Goal: Task Accomplishment & Management: Manage account settings

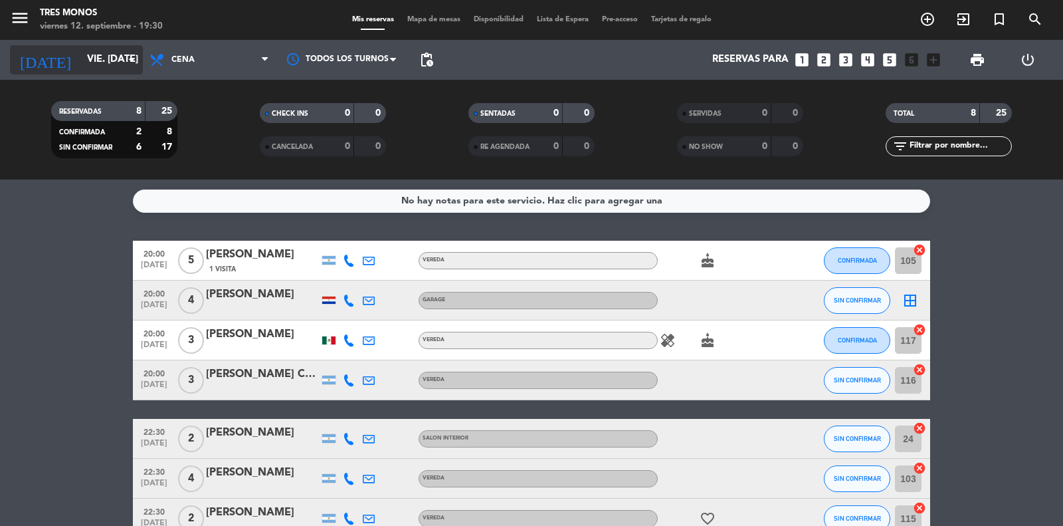
click at [108, 64] on input "vie. [DATE]" at bounding box center [144, 59] width 128 height 25
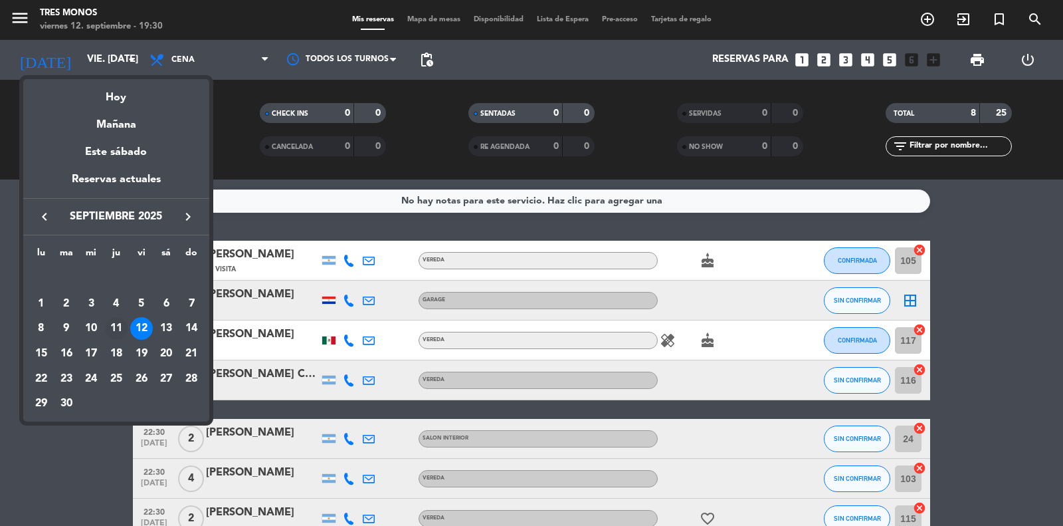
click at [117, 328] on div "11" at bounding box center [116, 328] width 23 height 23
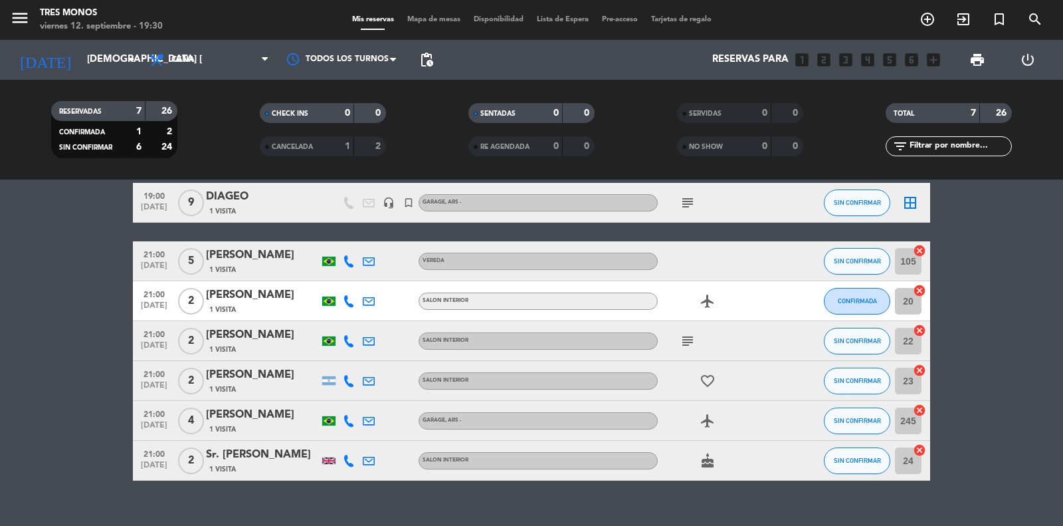
scroll to position [78, 0]
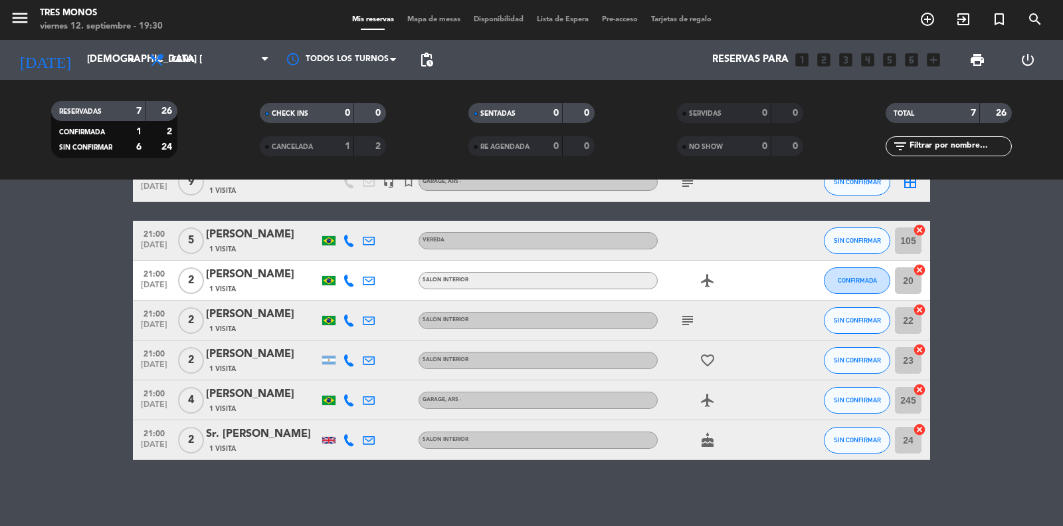
click at [269, 399] on div "[PERSON_NAME]" at bounding box center [262, 393] width 113 height 17
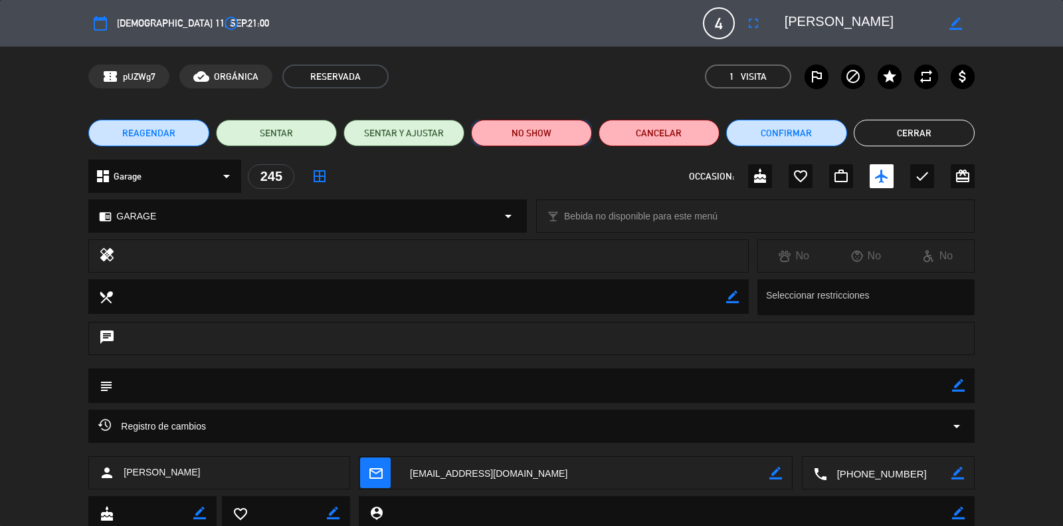
click at [542, 134] on button "NO SHOW" at bounding box center [531, 133] width 121 height 27
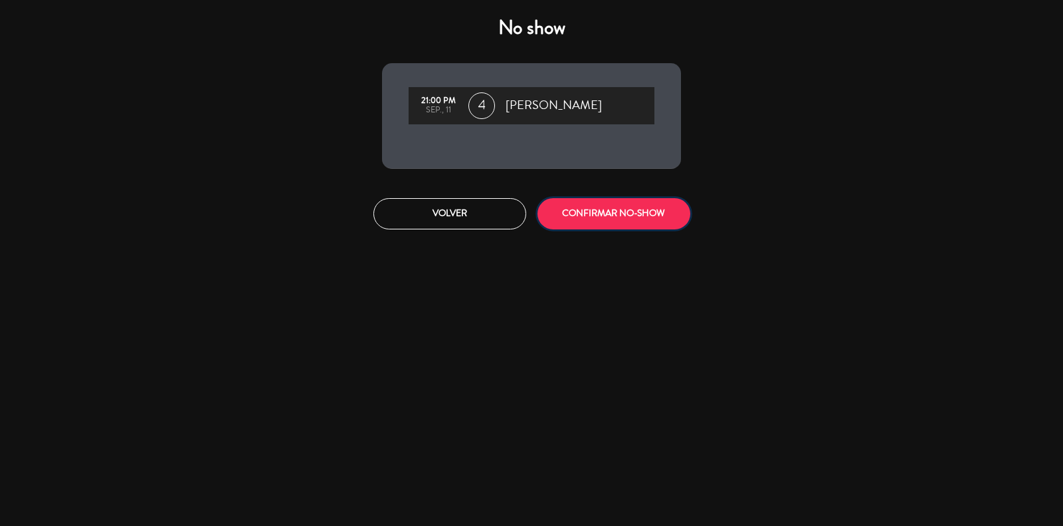
click at [616, 226] on button "CONFIRMAR NO-SHOW" at bounding box center [614, 213] width 153 height 31
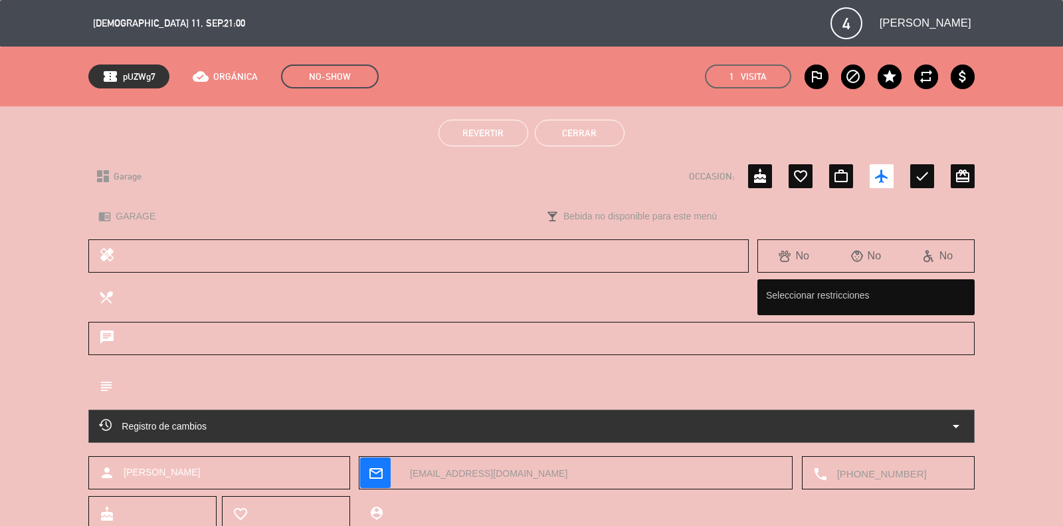
click at [593, 144] on button "Cerrar" at bounding box center [580, 133] width 90 height 27
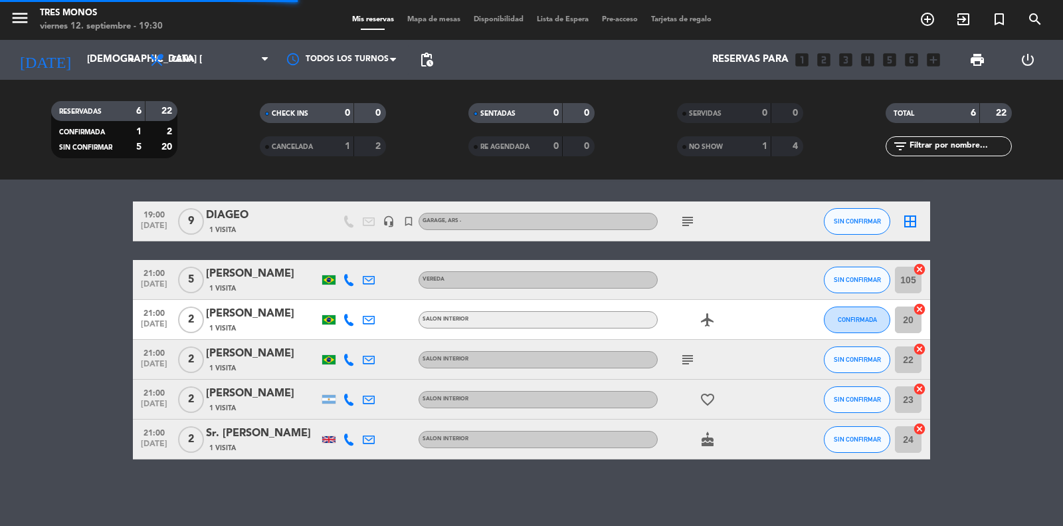
scroll to position [39, 0]
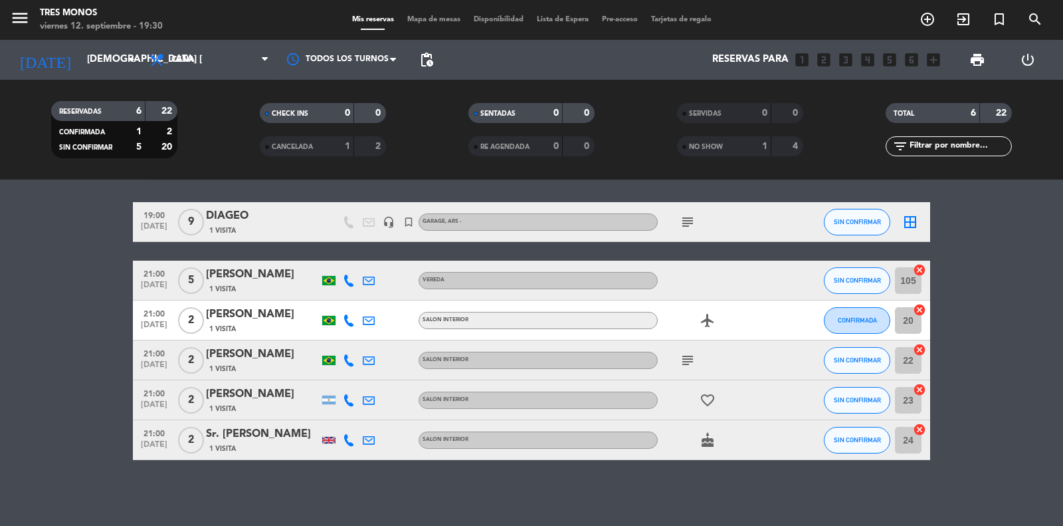
click at [270, 280] on div "[PERSON_NAME]" at bounding box center [262, 274] width 113 height 17
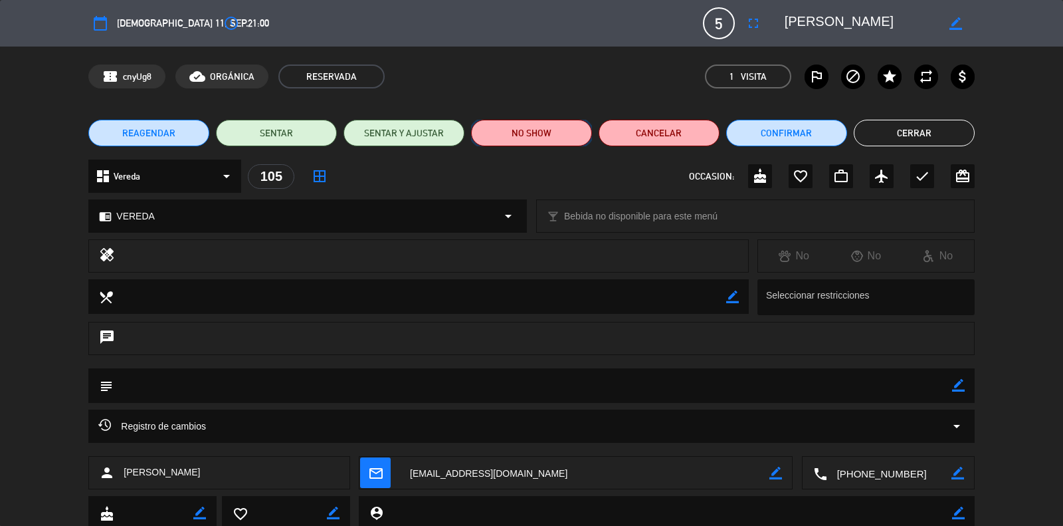
click at [533, 136] on button "NO SHOW" at bounding box center [531, 133] width 121 height 27
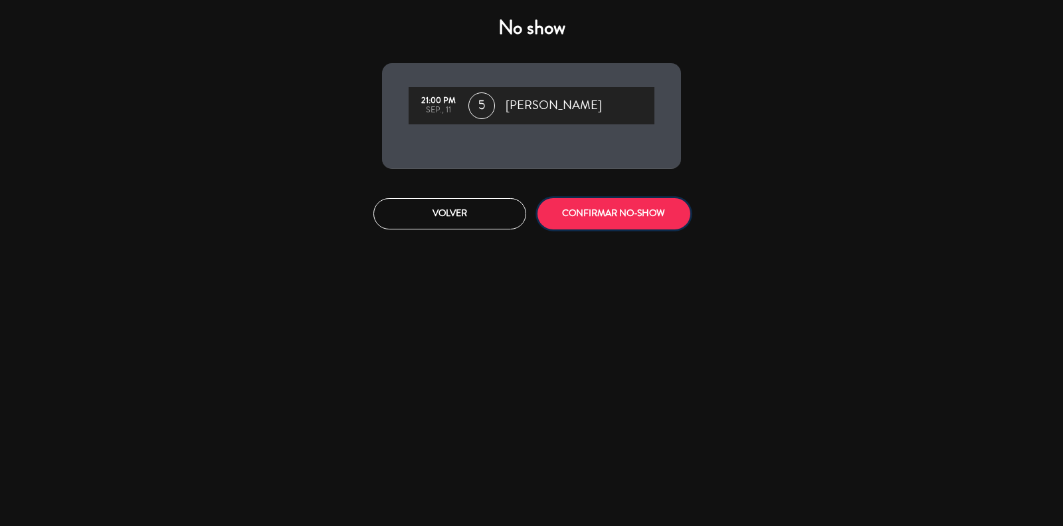
click at [625, 203] on button "CONFIRMAR NO-SHOW" at bounding box center [614, 213] width 153 height 31
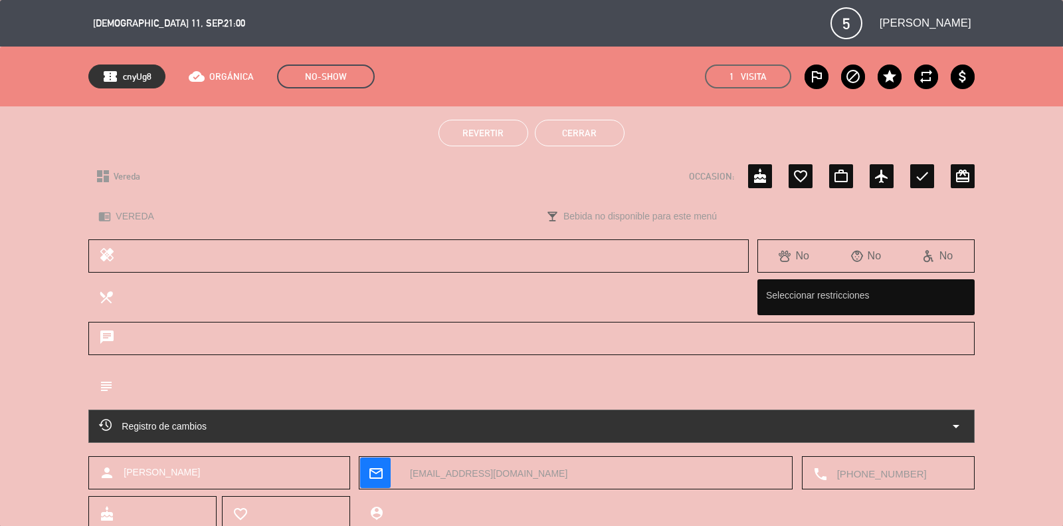
click at [593, 133] on button "Cerrar" at bounding box center [580, 133] width 90 height 27
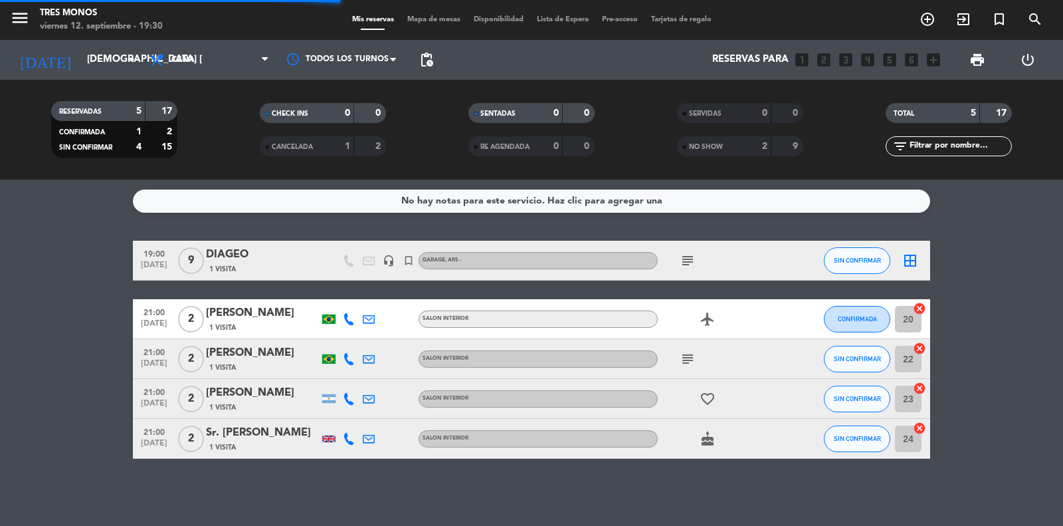
scroll to position [0, 0]
click at [100, 61] on input "[DEMOGRAPHIC_DATA] [DATE]" at bounding box center [144, 59] width 128 height 25
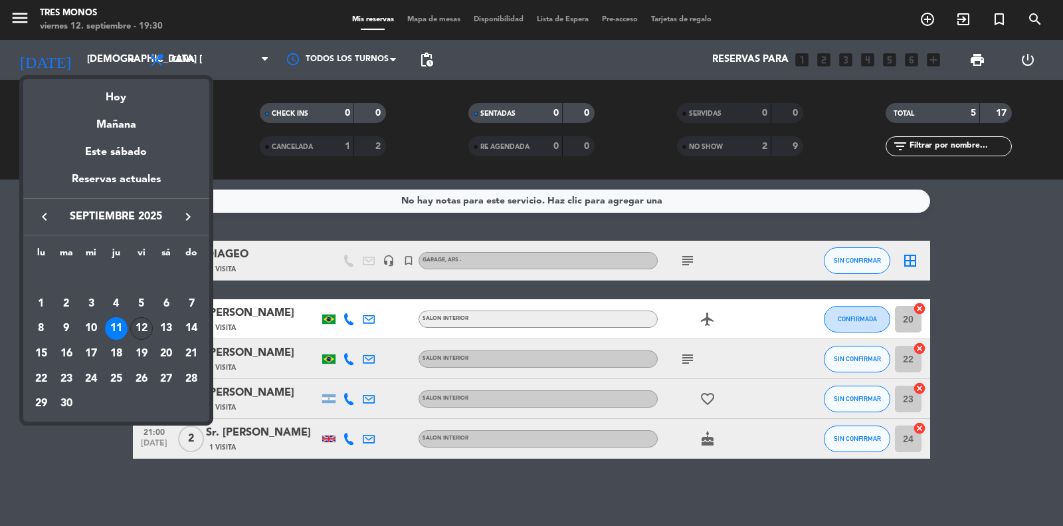
click at [144, 326] on div "12" at bounding box center [141, 328] width 23 height 23
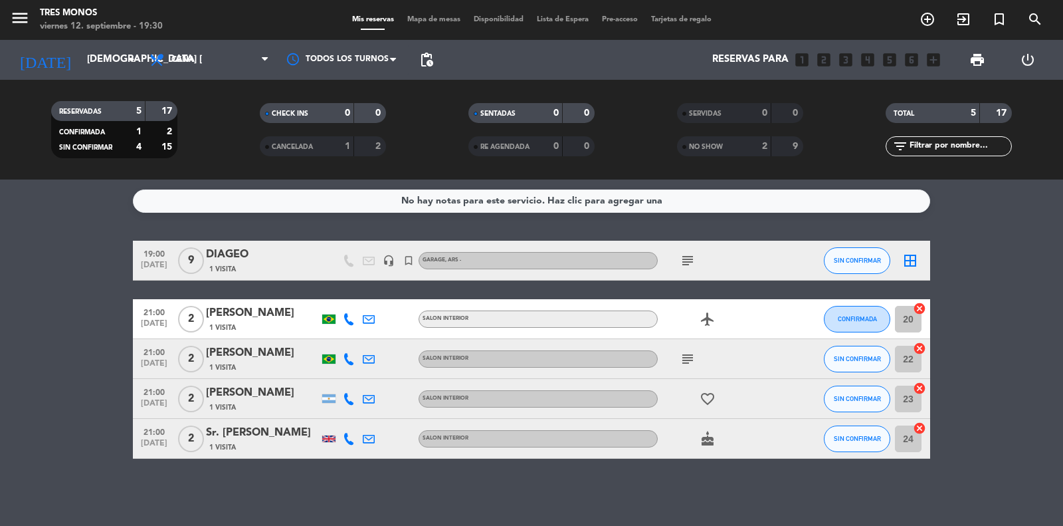
type input "vie. [DATE]"
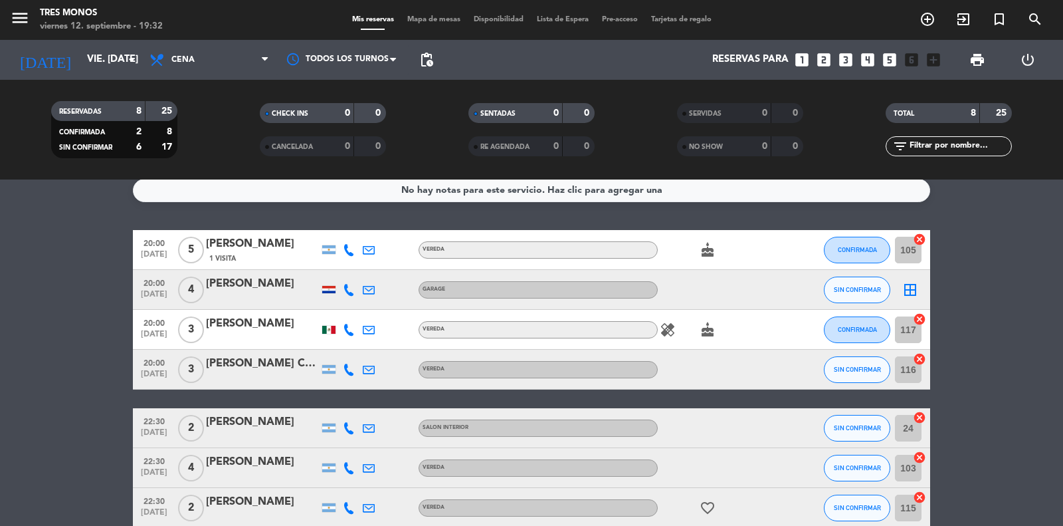
scroll to position [118, 0]
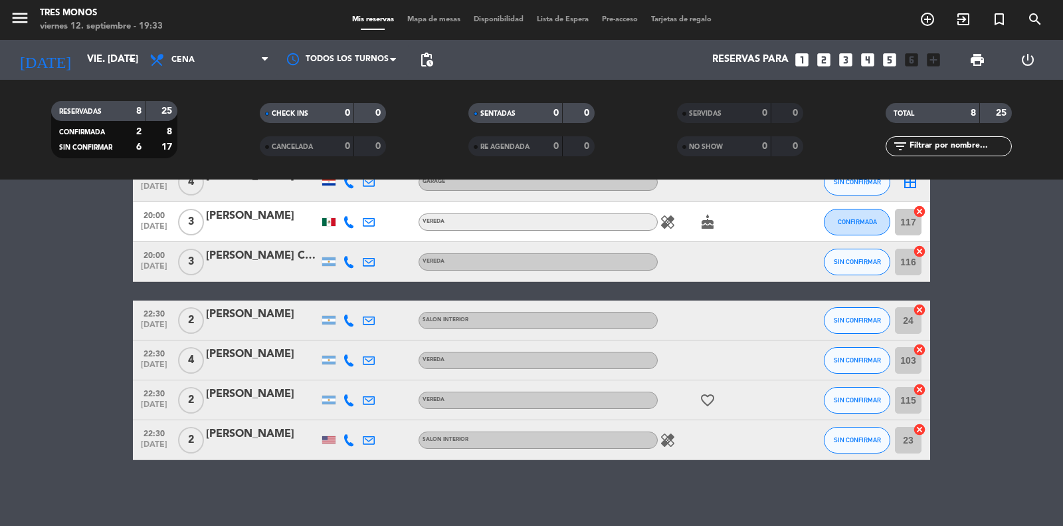
click at [665, 441] on icon "healing" at bounding box center [668, 440] width 16 height 16
click at [668, 218] on icon "healing" at bounding box center [668, 222] width 16 height 16
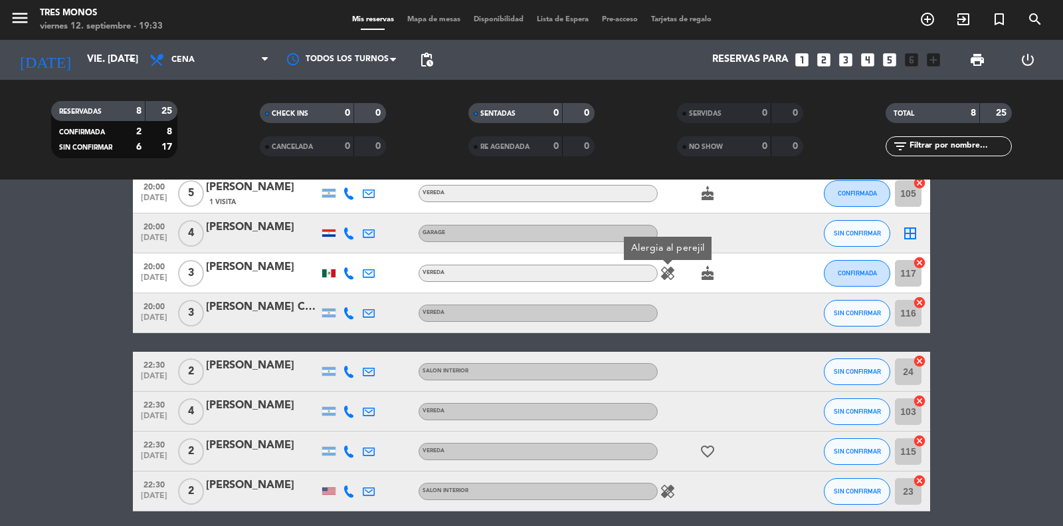
scroll to position [58, 0]
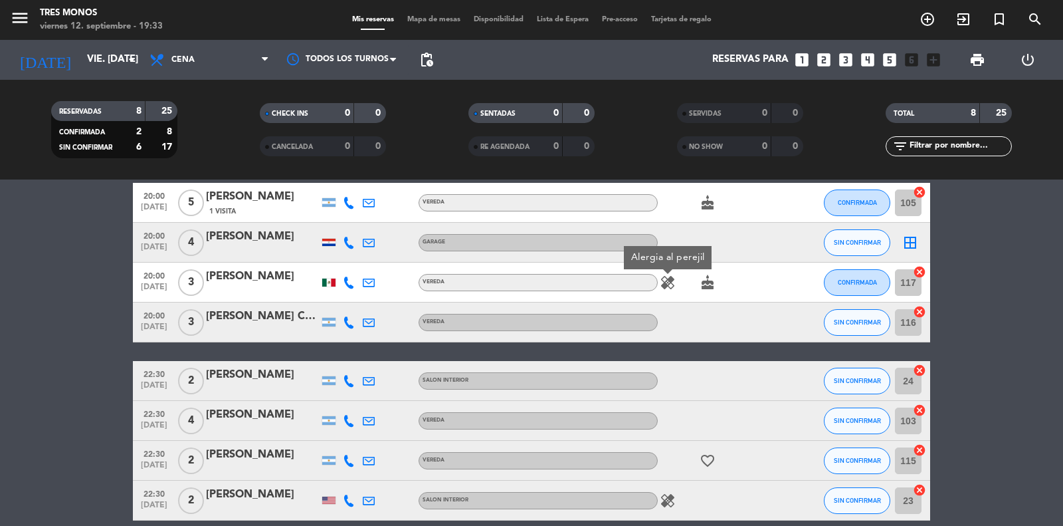
click at [668, 506] on icon "healing" at bounding box center [668, 500] width 16 height 16
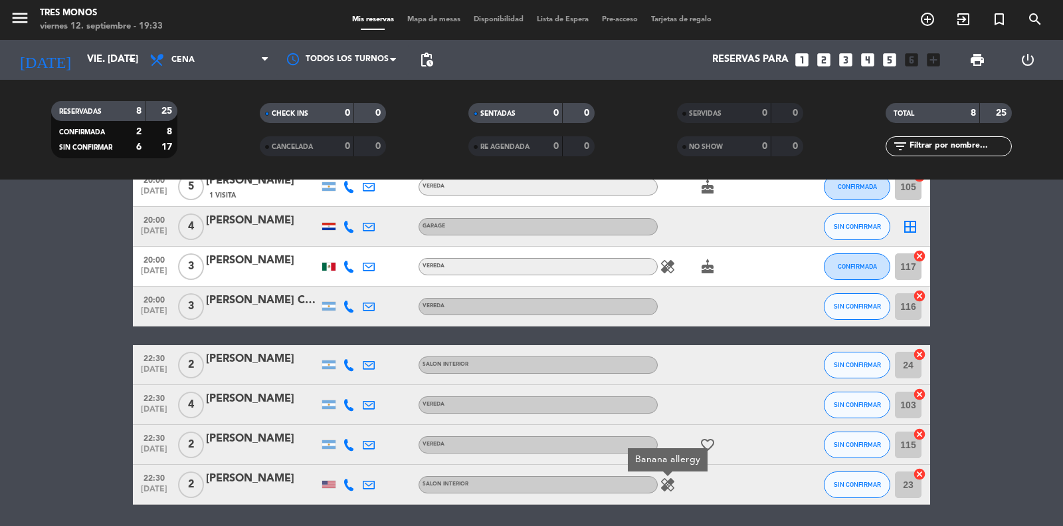
scroll to position [72, 0]
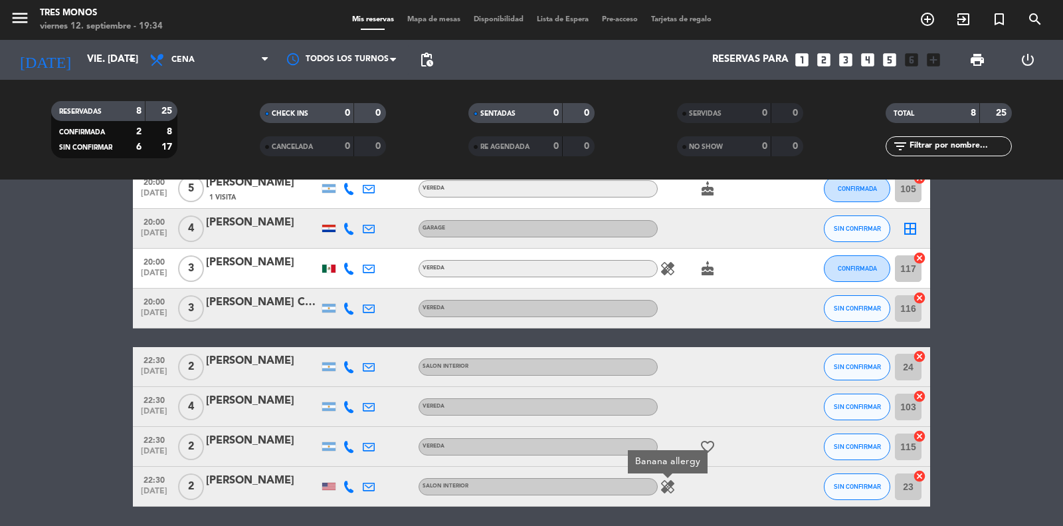
click at [708, 263] on icon "cake" at bounding box center [708, 268] width 16 height 16
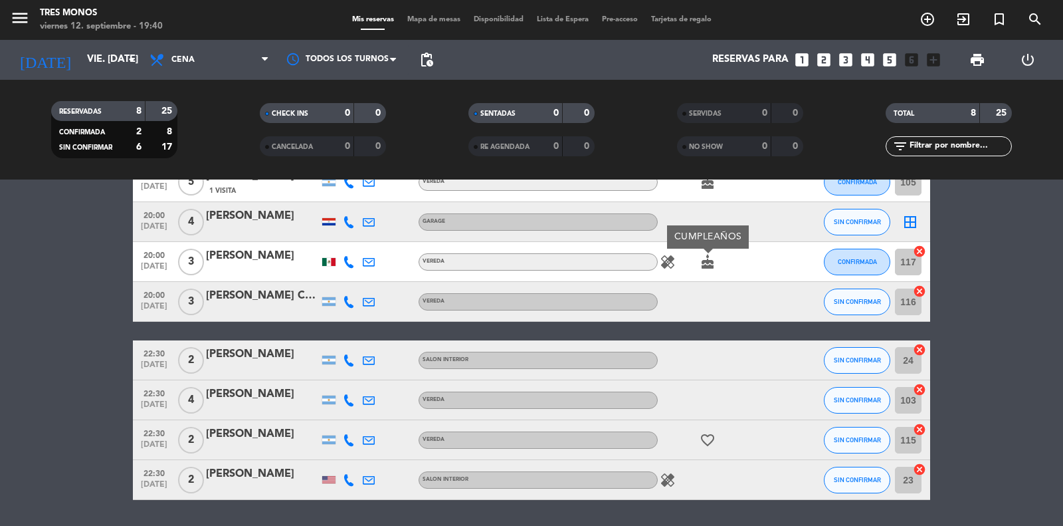
scroll to position [78, 0]
